Goal: Navigation & Orientation: Find specific page/section

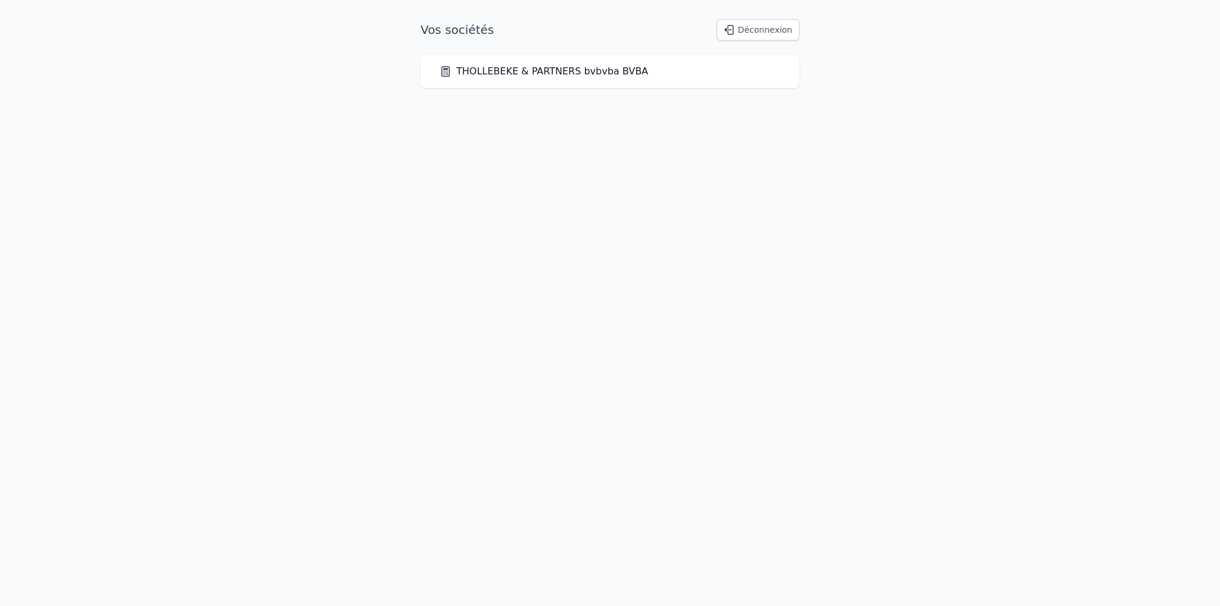
click at [536, 70] on link "THOLLEBEKE & PARTNERS bvbvba BVBA" at bounding box center [544, 71] width 208 height 14
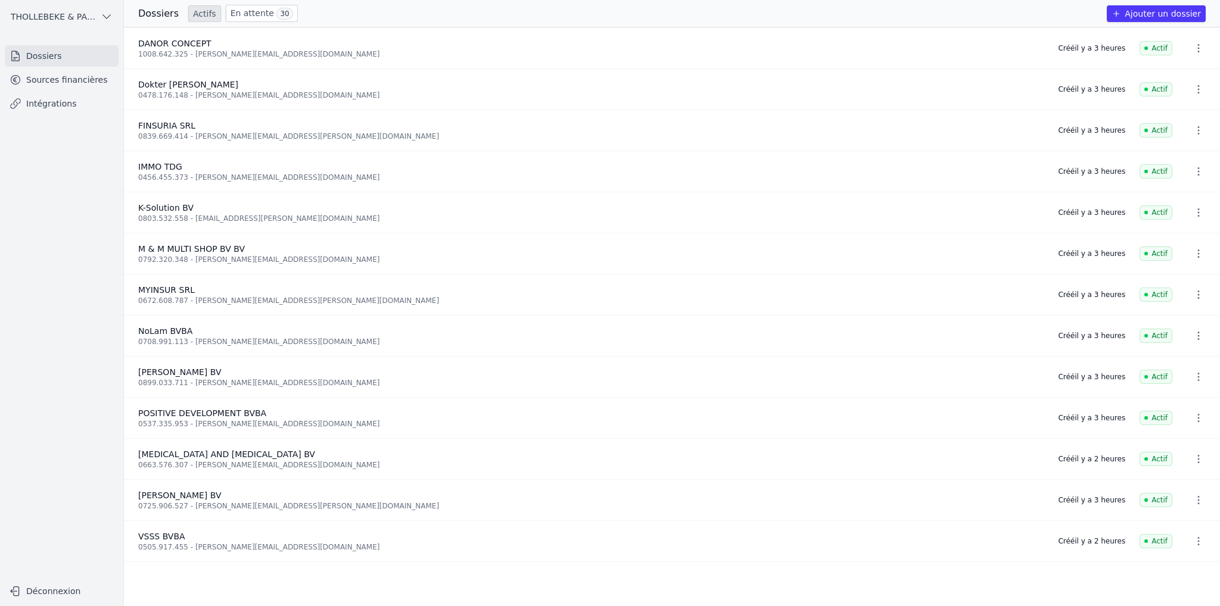
click at [178, 91] on div "0478.176.148 - [PERSON_NAME][EMAIL_ADDRESS][DOMAIN_NAME]" at bounding box center [590, 96] width 905 height 10
click at [180, 82] on span "Dokter [PERSON_NAME]" at bounding box center [188, 85] width 100 height 10
click at [52, 77] on link "Sources financières" at bounding box center [62, 79] width 114 height 21
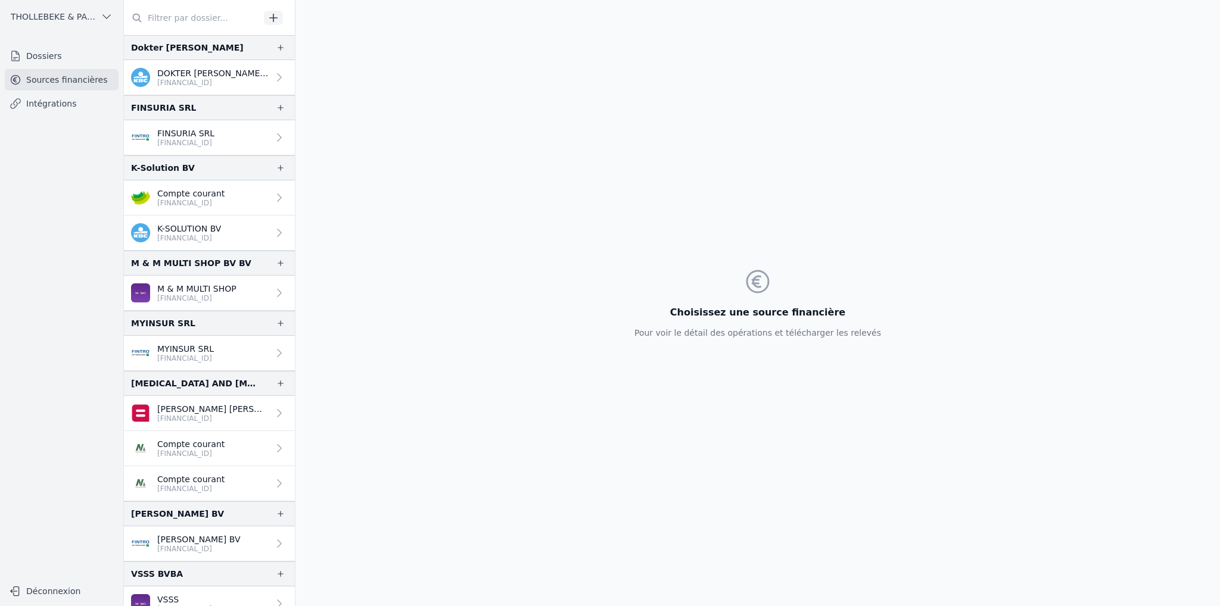
click at [278, 48] on icon "button" at bounding box center [281, 48] width 6 height 6
click at [66, 190] on nav "Dossiers Sources financières Intégrations" at bounding box center [62, 307] width 104 height 525
click at [50, 188] on nav "Dossiers Sources financières Intégrations" at bounding box center [62, 307] width 104 height 525
click at [91, 201] on nav "Dossiers Sources financières Intégrations" at bounding box center [62, 307] width 104 height 525
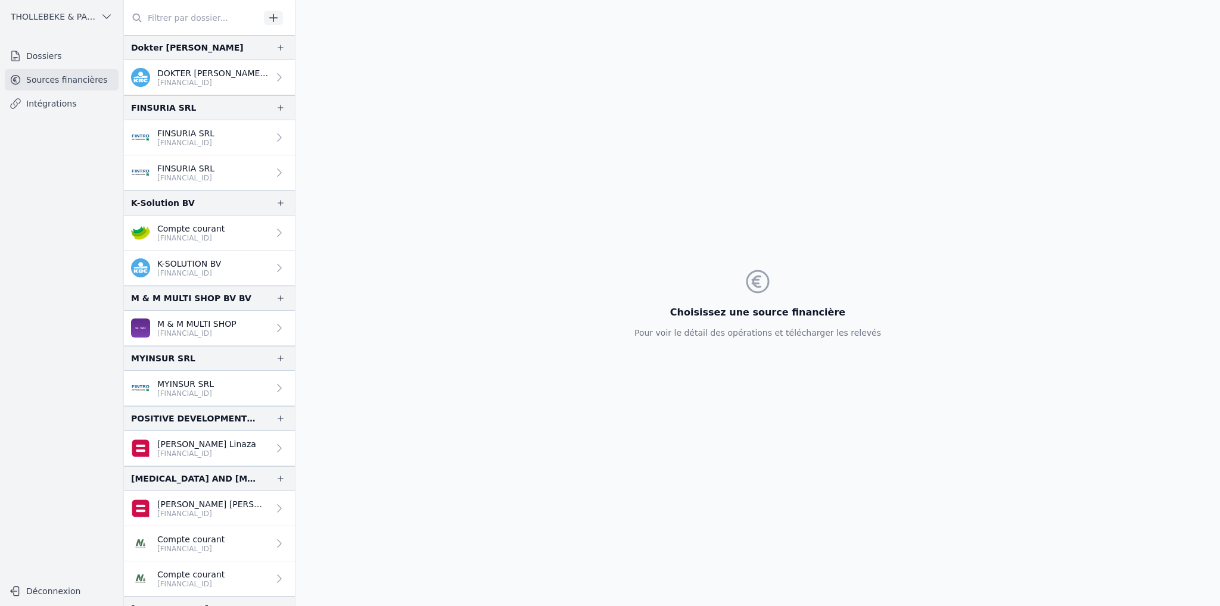
click at [45, 64] on link "Dossiers" at bounding box center [62, 55] width 114 height 21
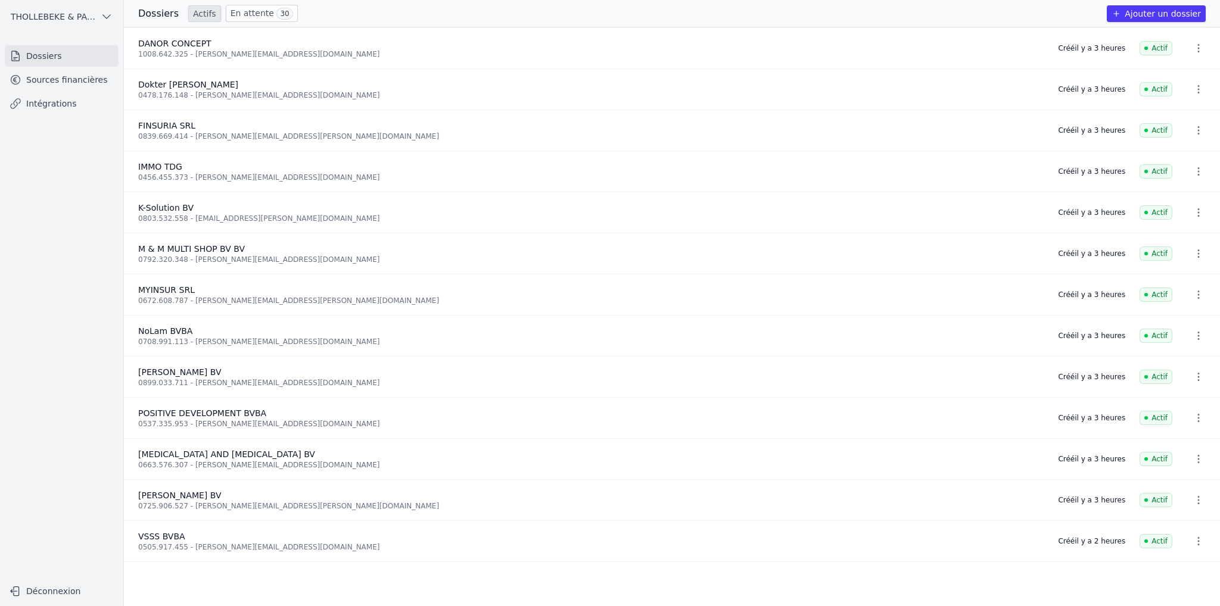
click at [256, 14] on link "En attente 30" at bounding box center [262, 13] width 72 height 17
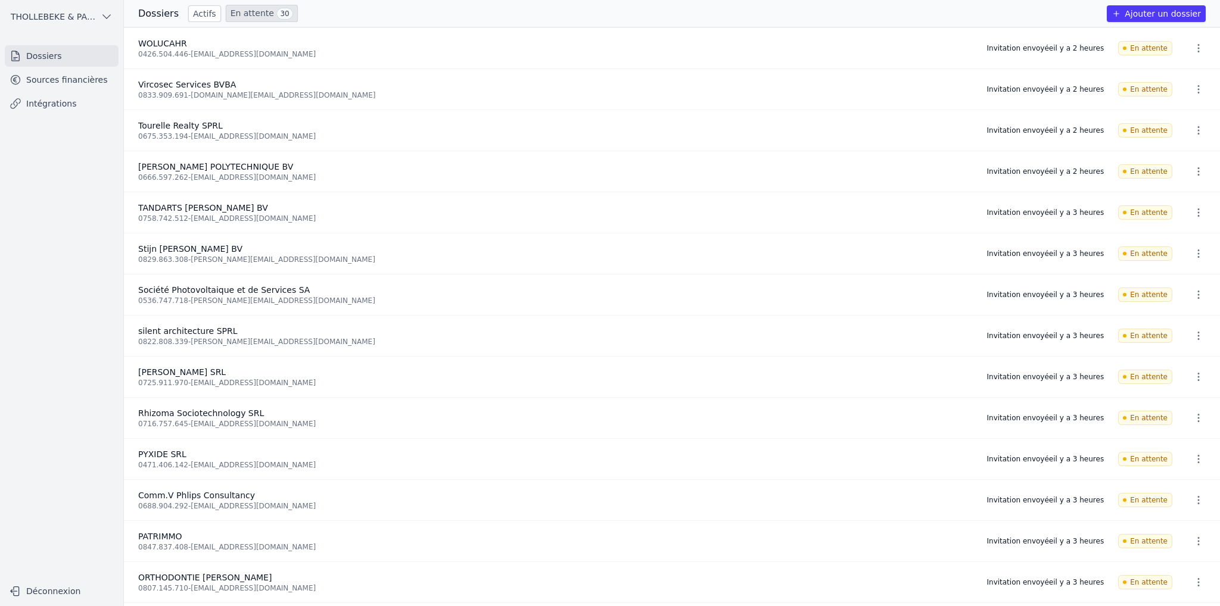
click at [192, 20] on link "Actifs" at bounding box center [204, 13] width 33 height 17
